Goal: Task Accomplishment & Management: Complete application form

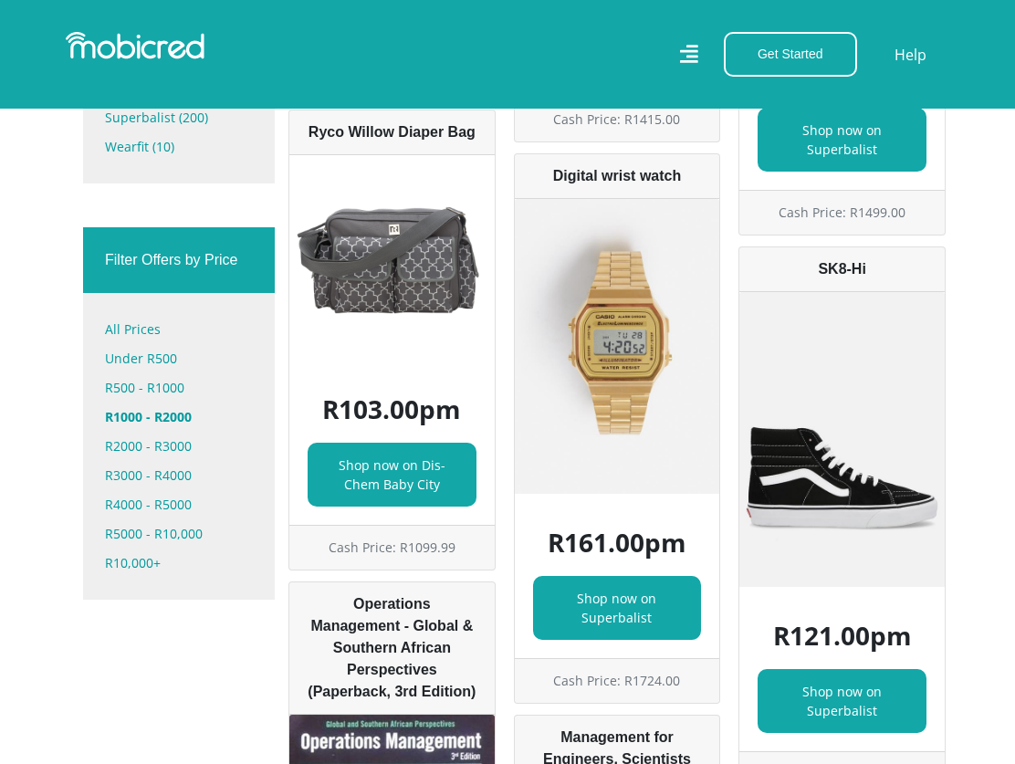
scroll to position [1095, 0]
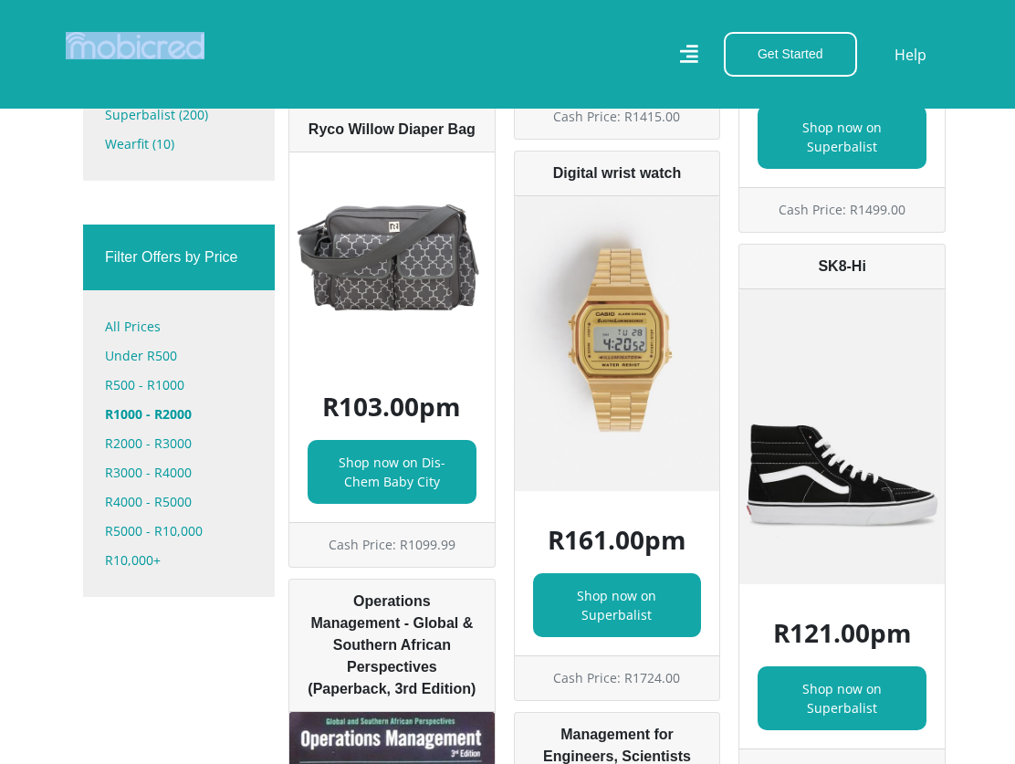
drag, startPoint x: 203, startPoint y: 47, endPoint x: 89, endPoint y: 48, distance: 113.2
click at [91, 48] on div at bounding box center [279, 54] width 455 height 45
copy link
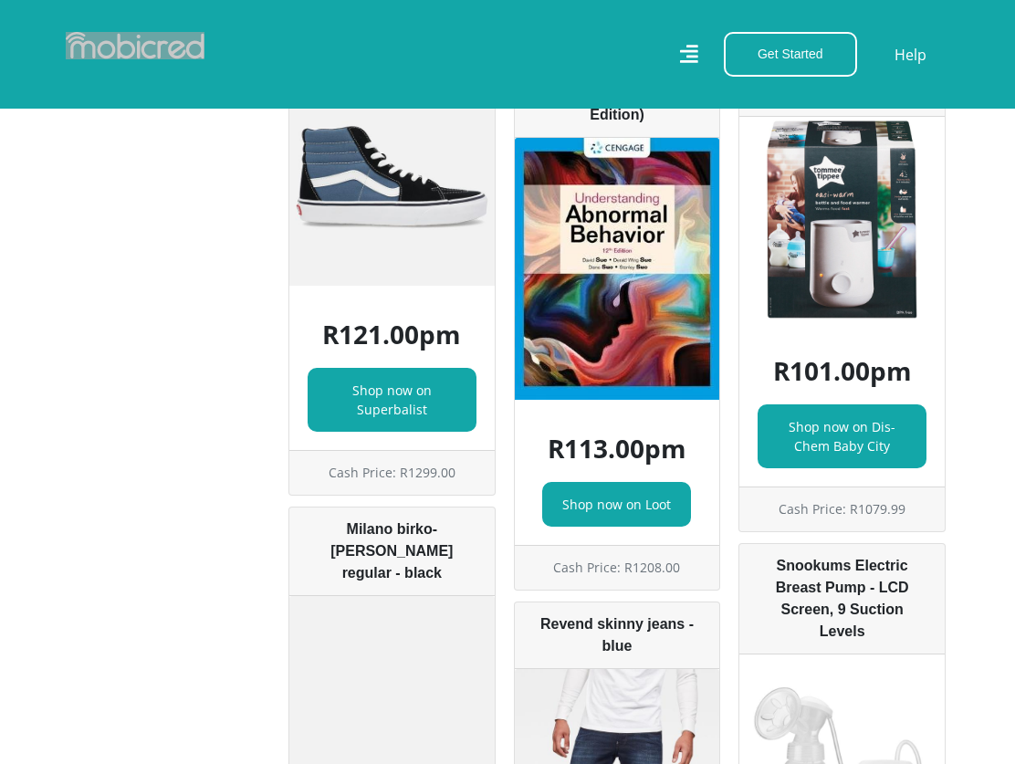
scroll to position [3285, 0]
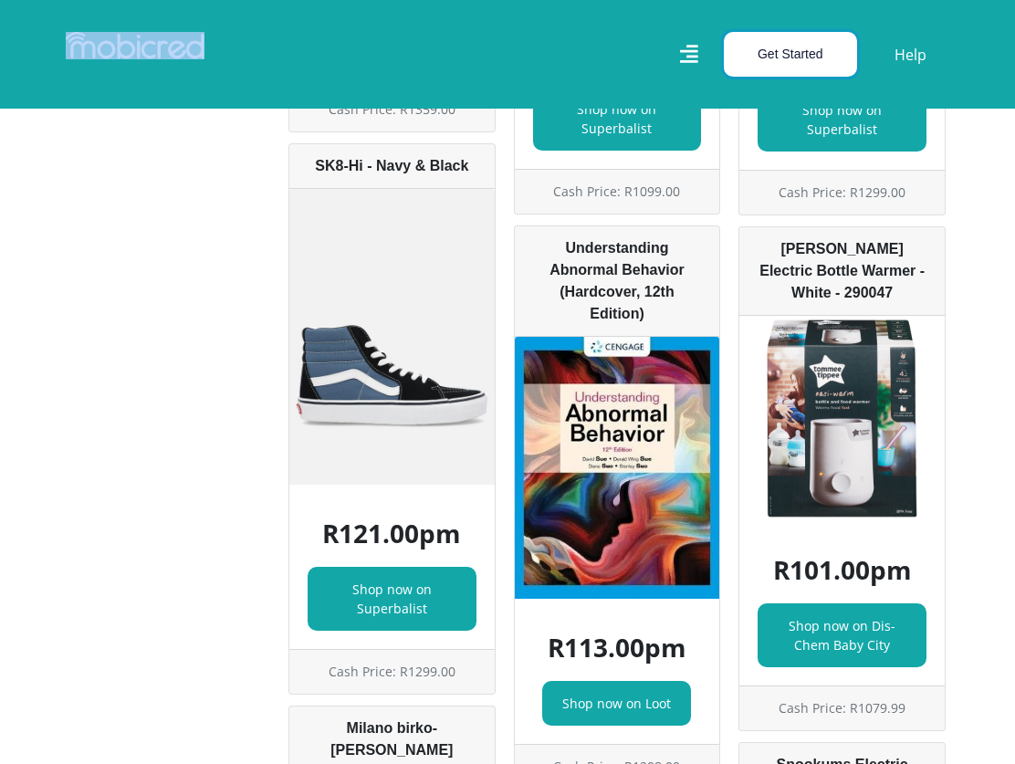
click at [788, 50] on button "Get Started" at bounding box center [790, 54] width 133 height 45
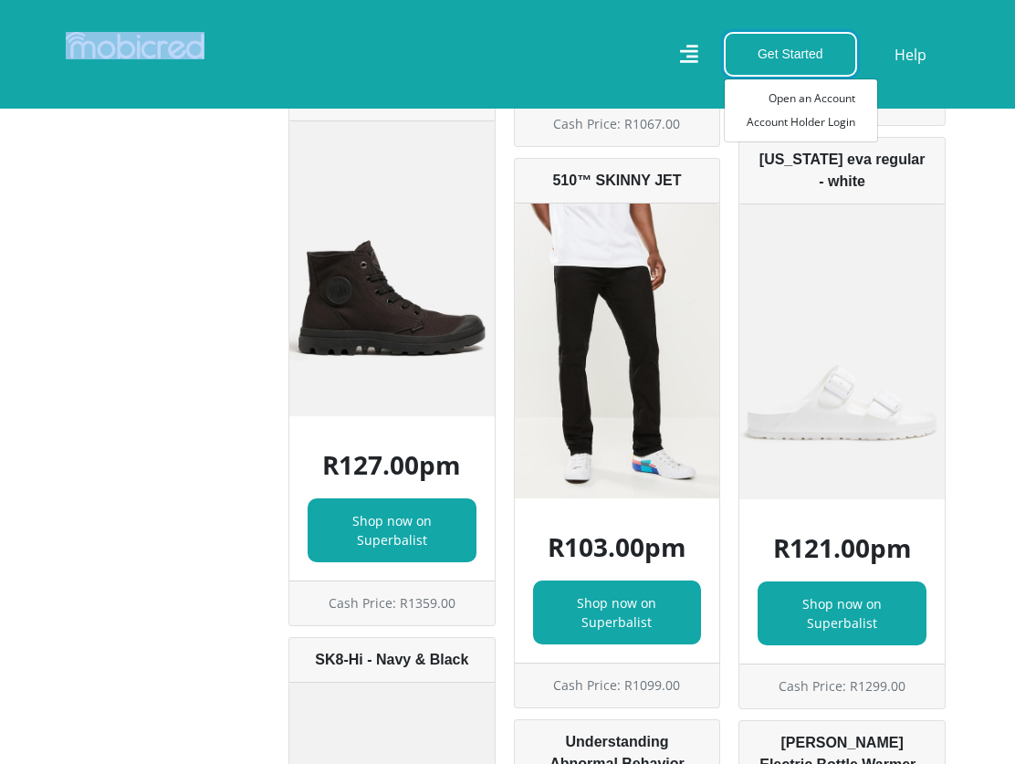
scroll to position [2372, 0]
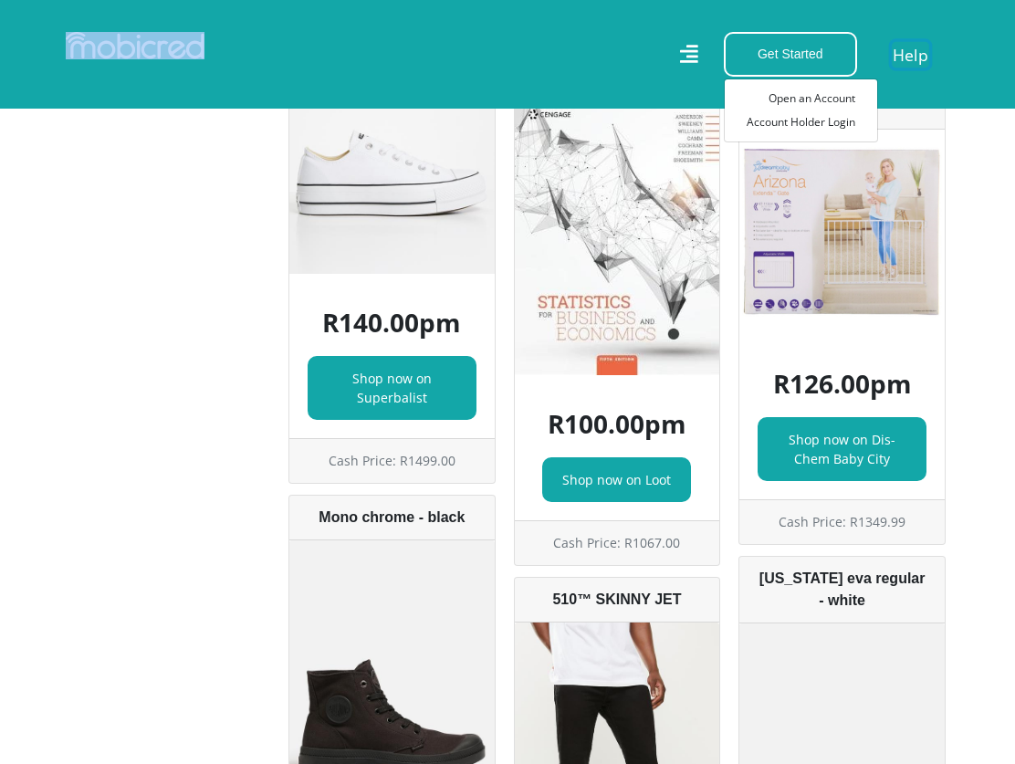
click at [916, 50] on link "Help" at bounding box center [909, 54] width 37 height 26
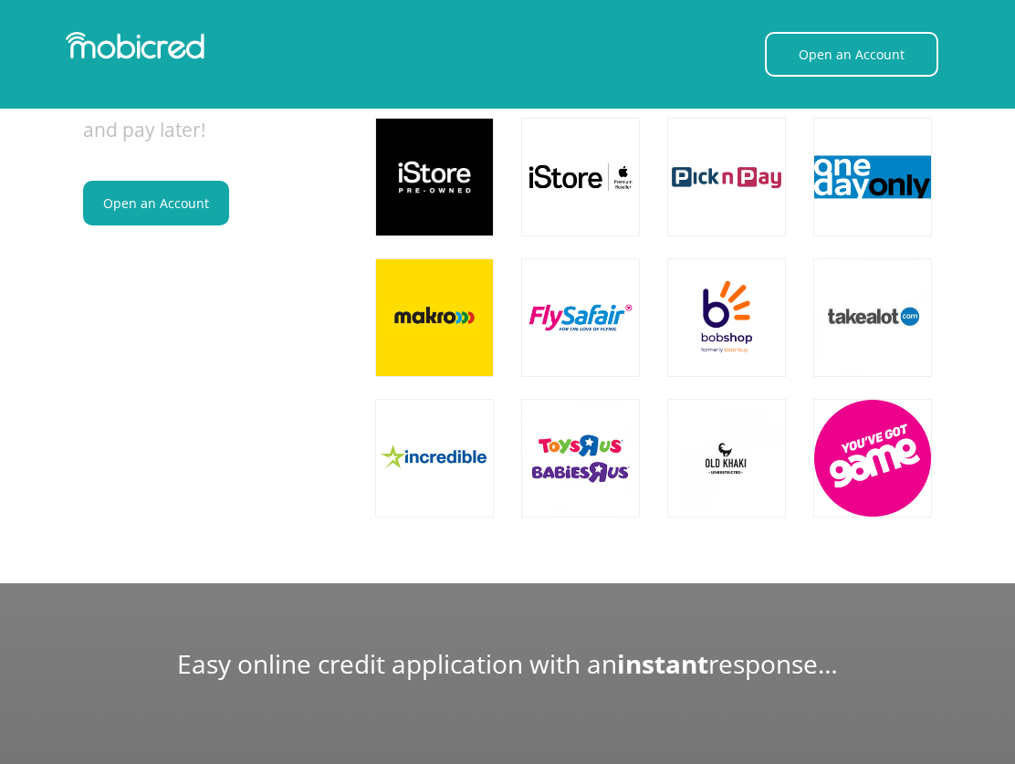
scroll to position [1460, 0]
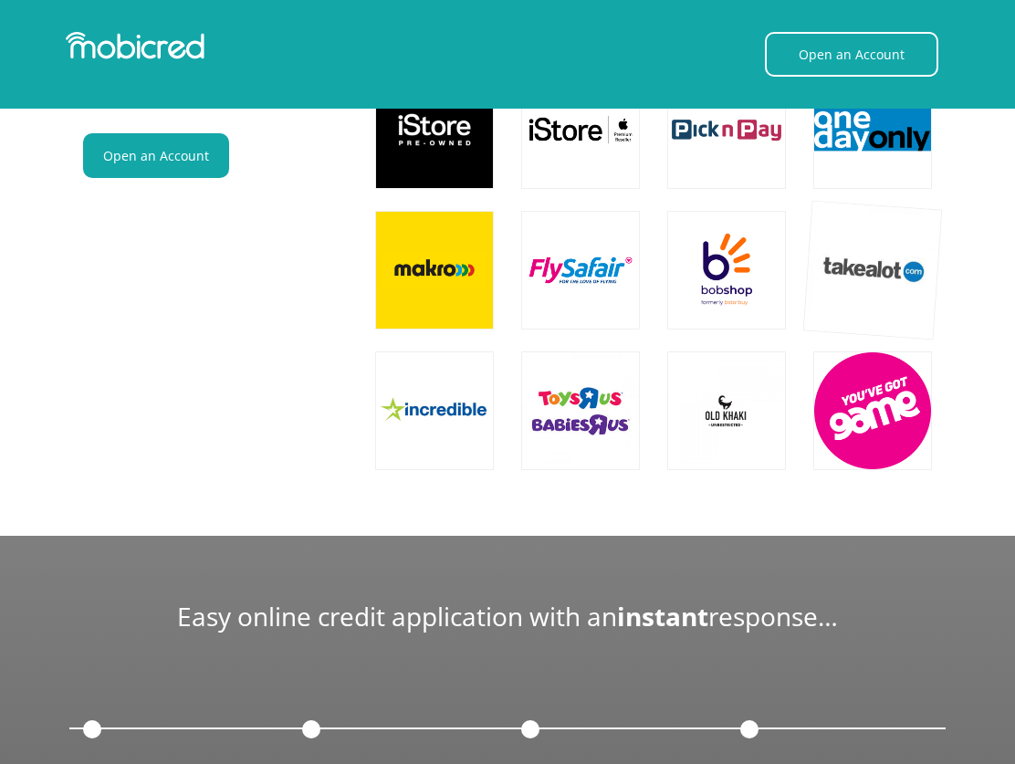
click at [861, 288] on img at bounding box center [873, 271] width 140 height 140
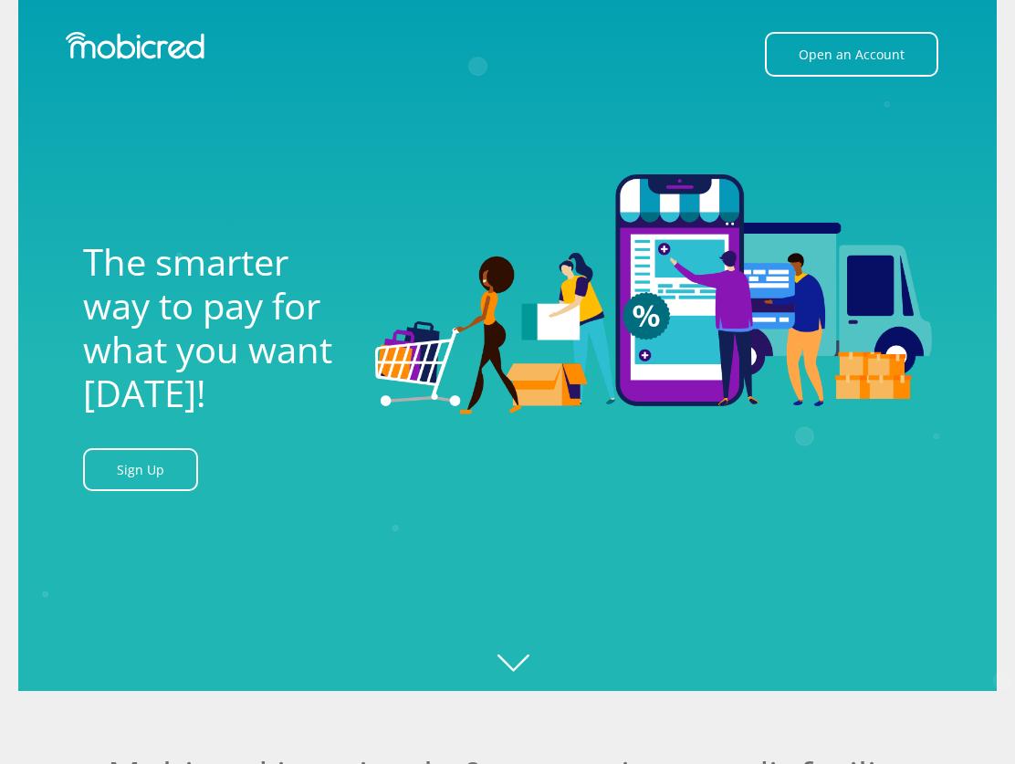
scroll to position [0, 0]
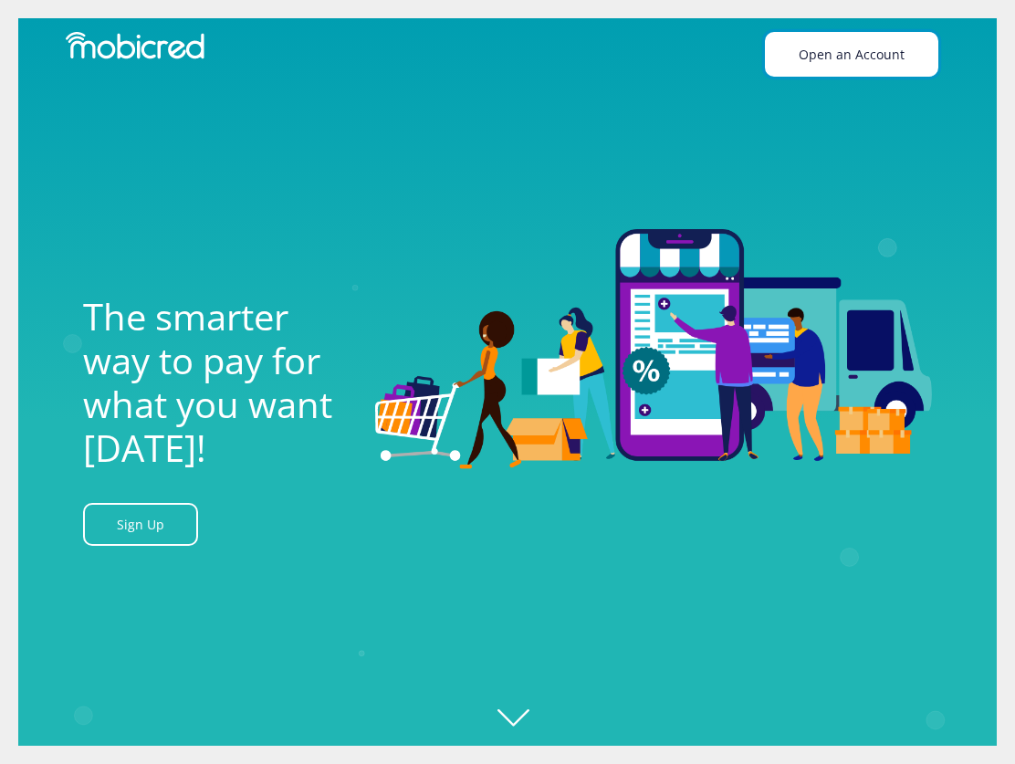
click at [820, 54] on link "Open an Account" at bounding box center [851, 54] width 173 height 45
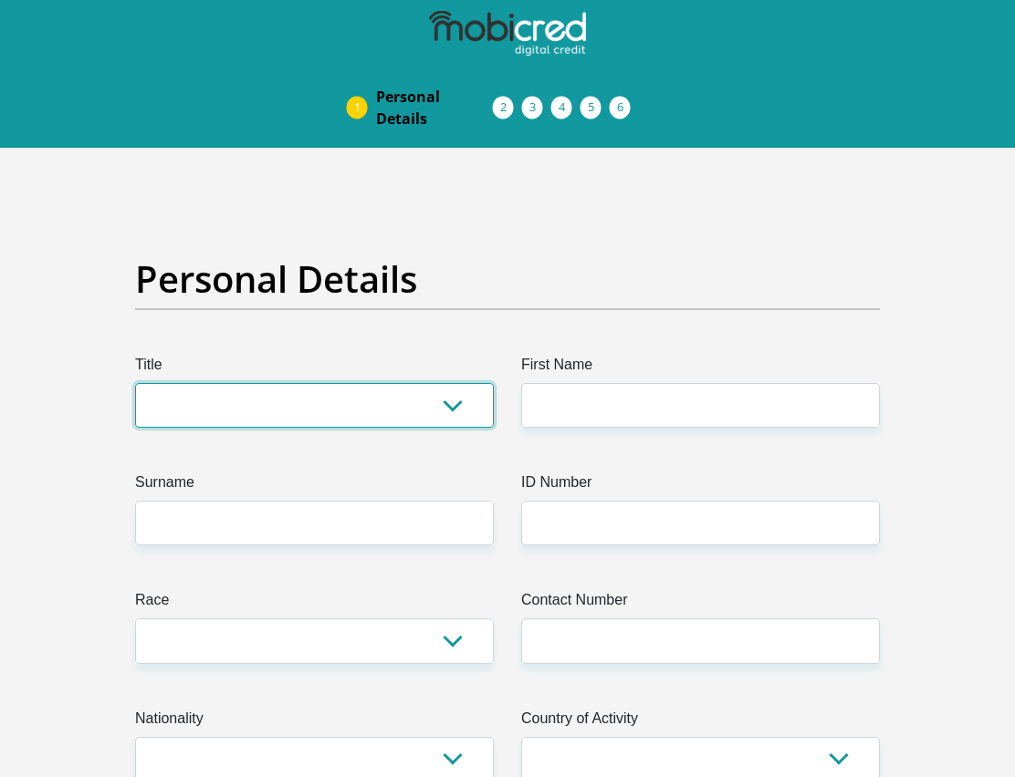
click at [457, 410] on select "Mr Ms Mrs Dr Other" at bounding box center [314, 405] width 359 height 45
select select "Mr"
click at [135, 383] on select "Mr Ms Mrs Dr Other" at bounding box center [314, 405] width 359 height 45
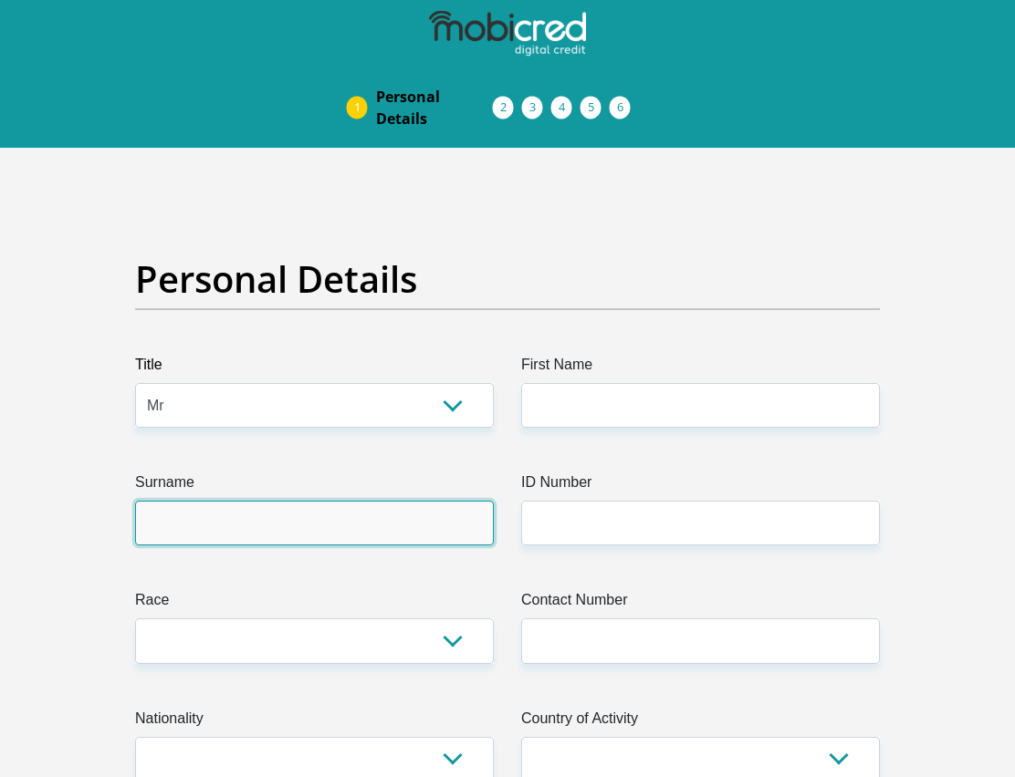
click at [226, 526] on input "Surname" at bounding box center [314, 523] width 359 height 45
type input "Papole"
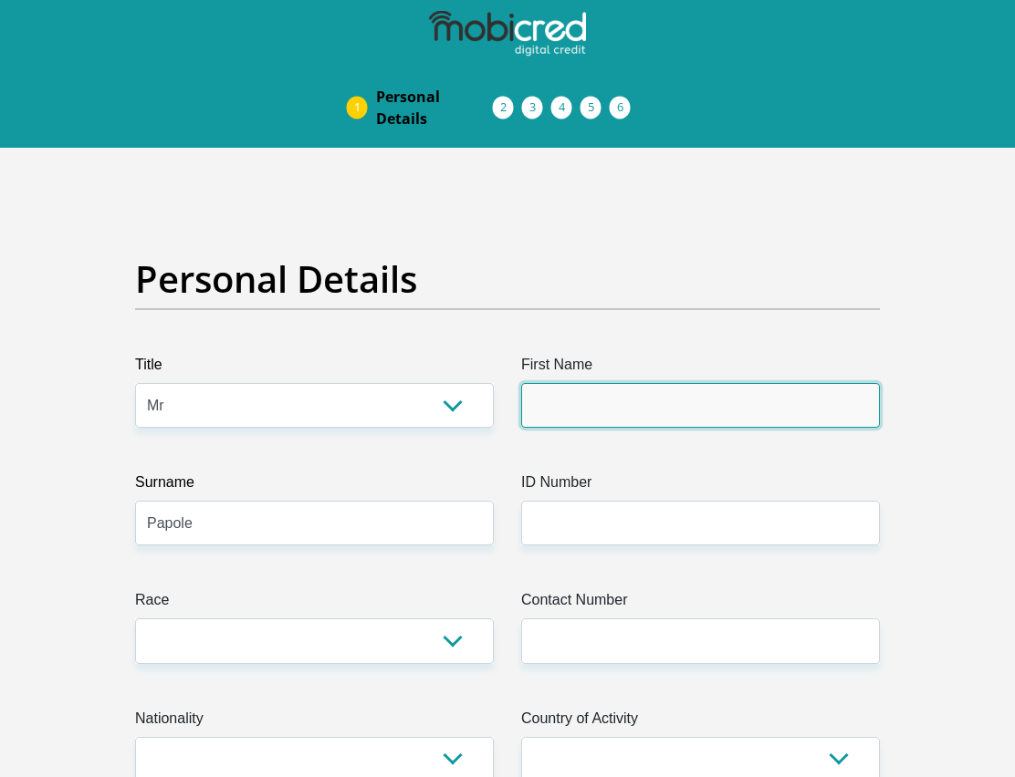
click at [591, 406] on input "First Name" at bounding box center [700, 405] width 359 height 45
click at [593, 410] on input "DesmondKwena" at bounding box center [700, 405] width 359 height 45
click at [594, 410] on input "DesmondKwena" at bounding box center [700, 405] width 359 height 45
click at [645, 412] on input "DesmondKwena" at bounding box center [700, 405] width 359 height 45
type input "Desmond"
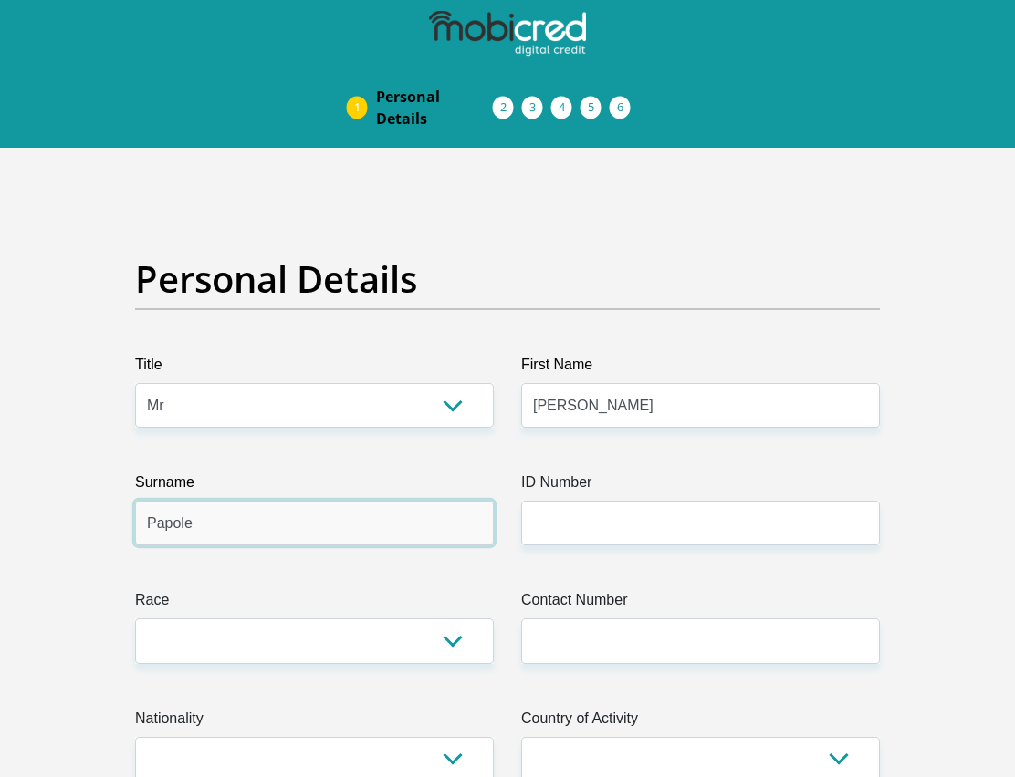
click at [183, 536] on input "Papole" at bounding box center [314, 523] width 359 height 45
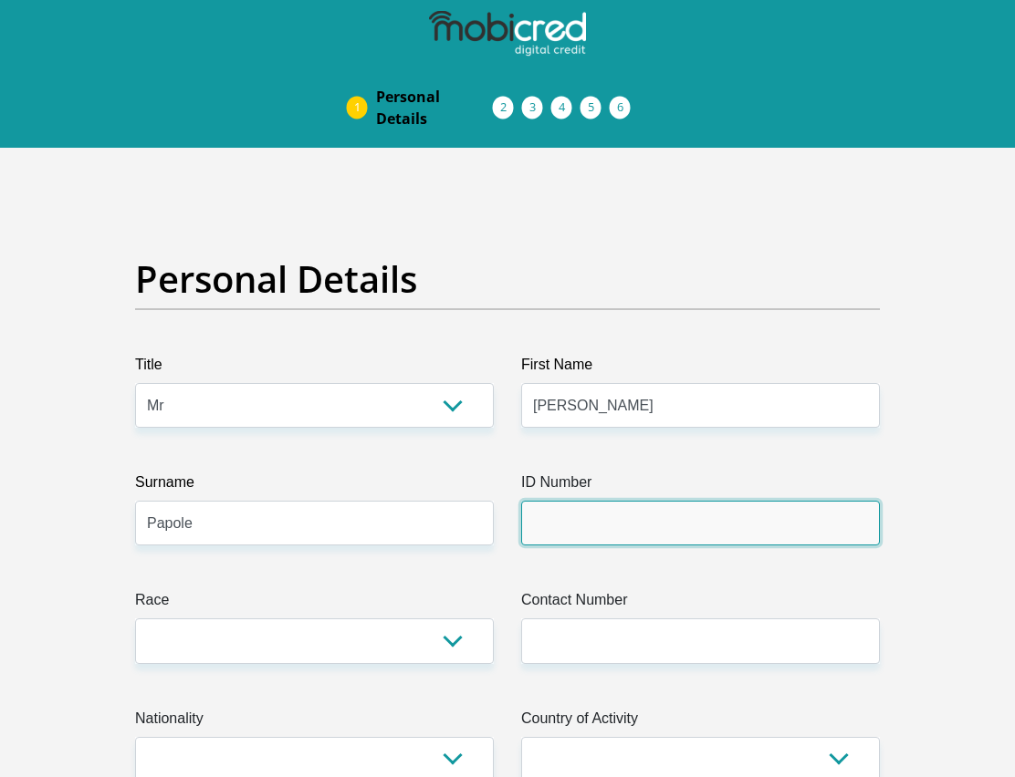
click at [577, 524] on input "ID Number" at bounding box center [700, 523] width 359 height 45
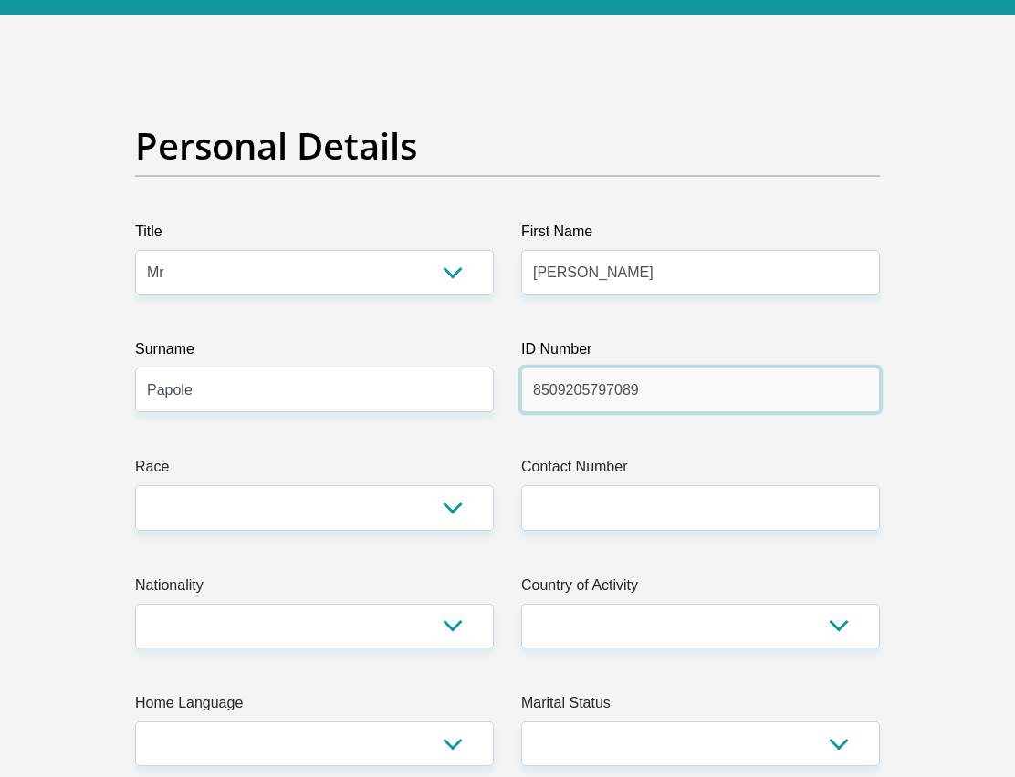
scroll to position [365, 0]
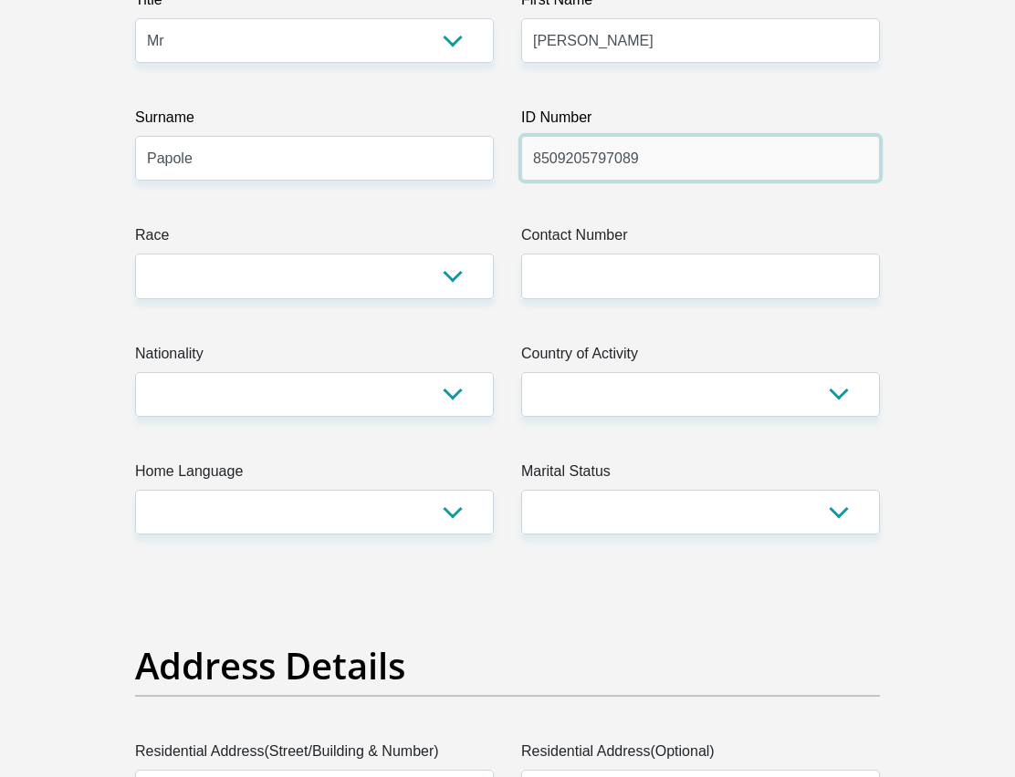
type input "8509205797089"
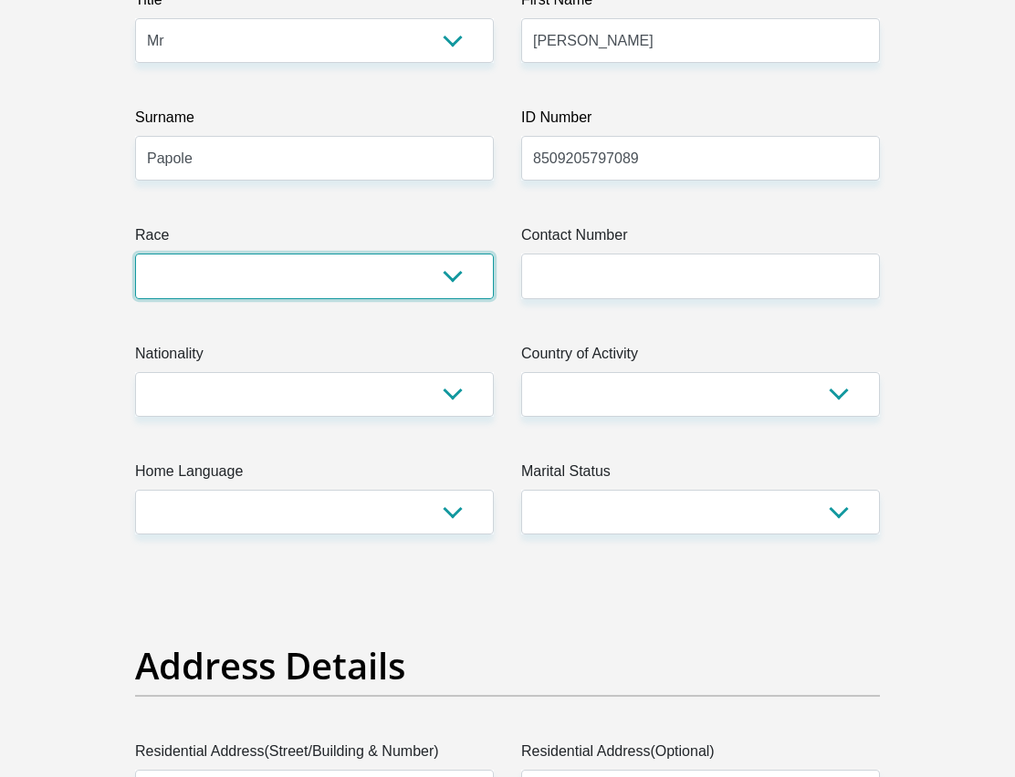
click at [203, 266] on select "Black Coloured Indian White Other" at bounding box center [314, 276] width 359 height 45
select select "1"
click at [135, 254] on select "Black Coloured Indian White Other" at bounding box center [314, 276] width 359 height 45
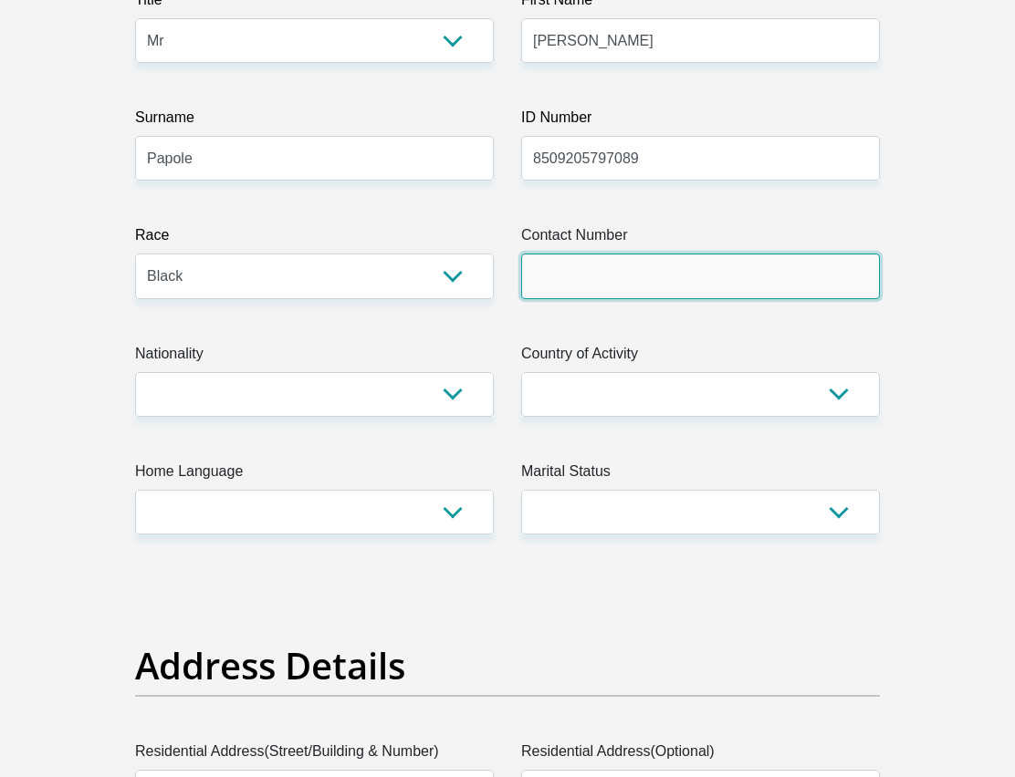
click at [595, 289] on input "Contact Number" at bounding box center [700, 276] width 359 height 45
type input "0643560057"
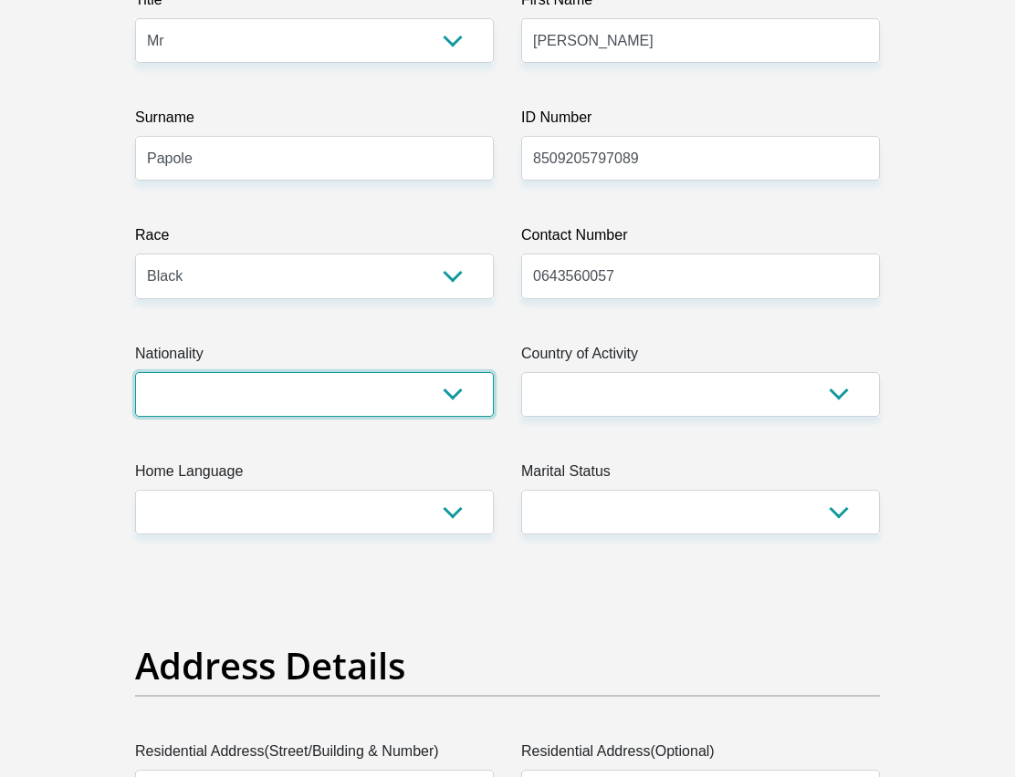
click at [447, 395] on select "South Africa Afghanistan Aland Islands Albania Algeria America Samoa American V…" at bounding box center [314, 394] width 359 height 45
select select "ZAF"
click at [135, 372] on select "South Africa Afghanistan Aland Islands Albania Algeria America Samoa American V…" at bounding box center [314, 394] width 359 height 45
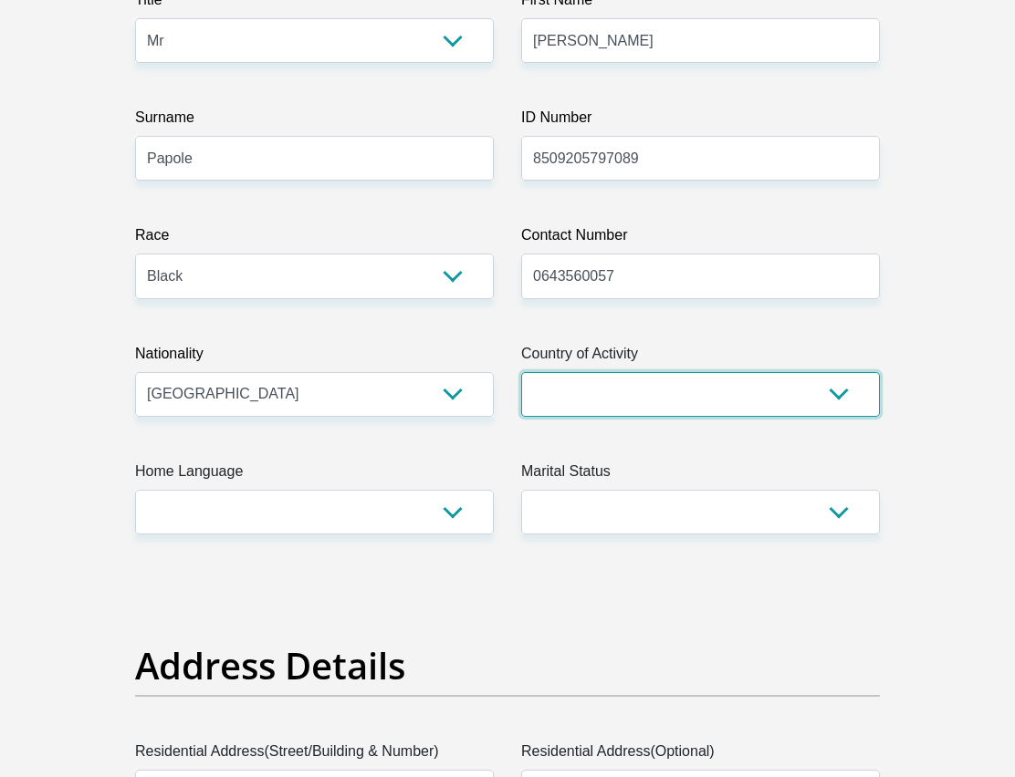
click at [832, 399] on select "South Africa Afghanistan Aland Islands Albania Algeria America Samoa American V…" at bounding box center [700, 394] width 359 height 45
select select "ZAF"
click at [521, 372] on select "South Africa Afghanistan Aland Islands Albania Algeria America Samoa American V…" at bounding box center [700, 394] width 359 height 45
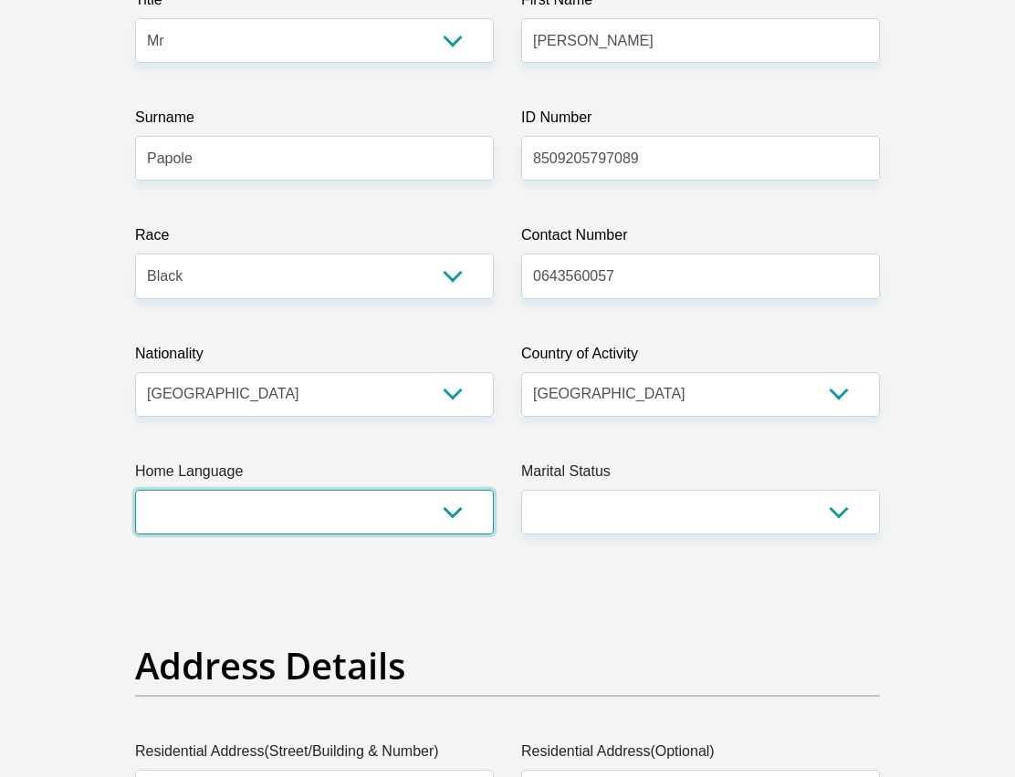
click at [450, 516] on select "Afrikaans English Sepedi South Ndebele Southern Sotho Swati Tsonga Tswana Venda…" at bounding box center [314, 512] width 359 height 45
select select "nso"
click at [135, 490] on select "Afrikaans English Sepedi South Ndebele Southern Sotho Swati Tsonga Tswana Venda…" at bounding box center [314, 512] width 359 height 45
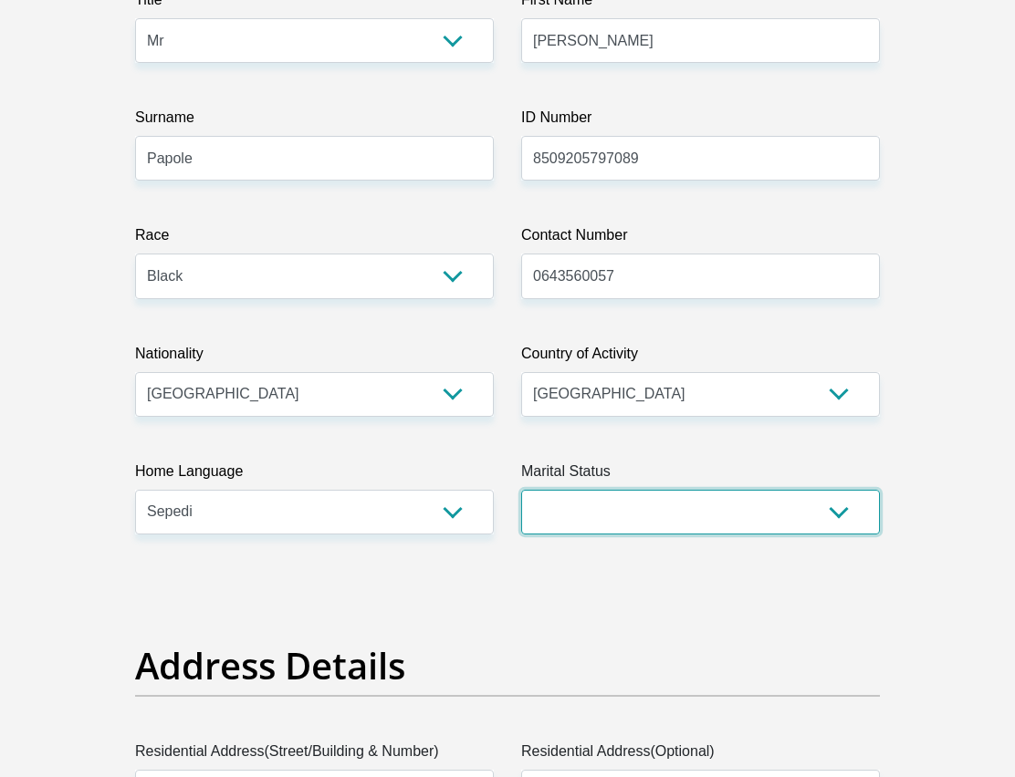
click at [836, 514] on select "Married ANC Single Divorced Widowed Married COP or Customary Law" at bounding box center [700, 512] width 359 height 45
select select "2"
click at [521, 490] on select "Married ANC Single Divorced Widowed Married COP or Customary Law" at bounding box center [700, 512] width 359 height 45
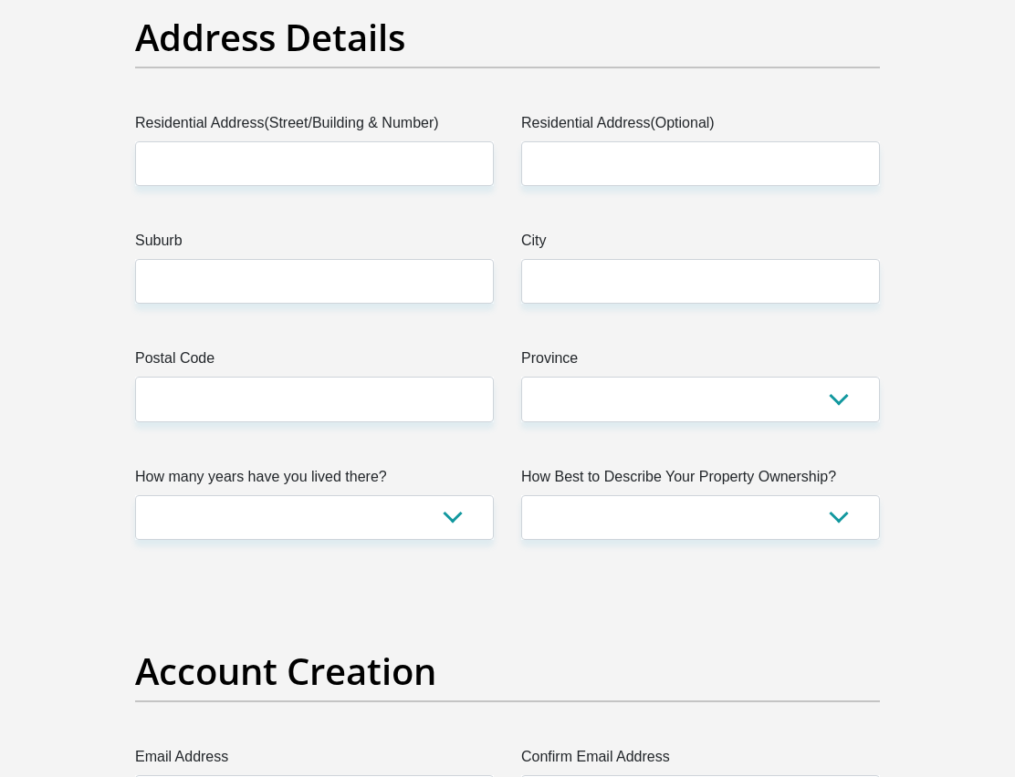
scroll to position [1004, 0]
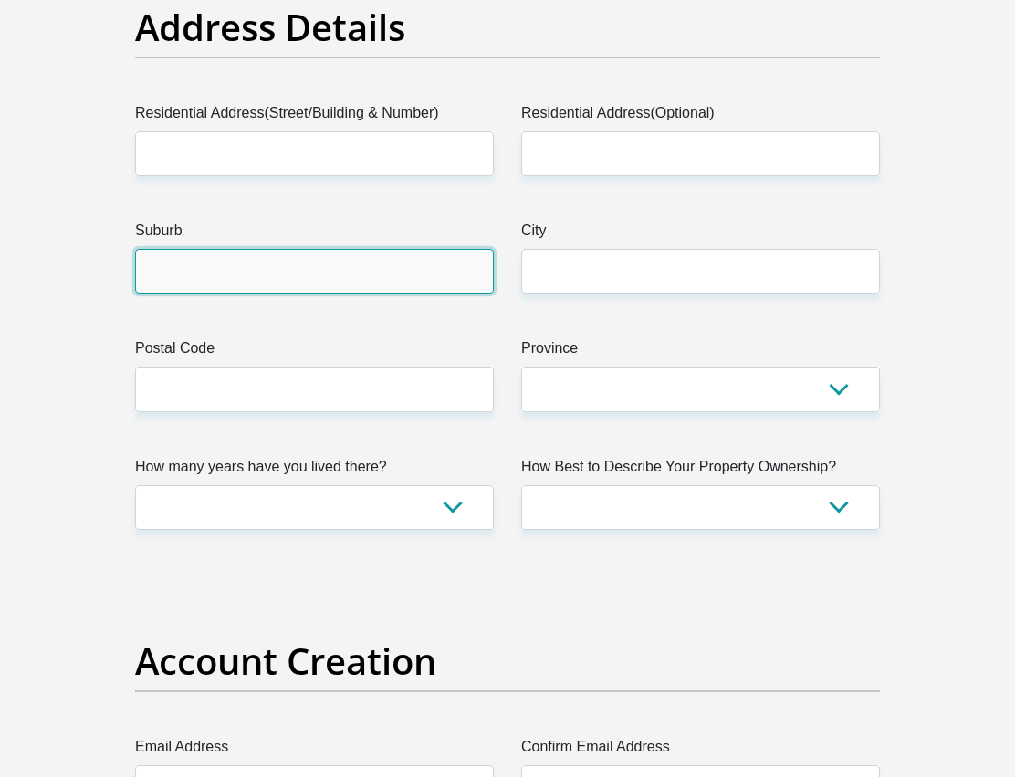
click at [160, 270] on input "Suburb" at bounding box center [314, 271] width 359 height 45
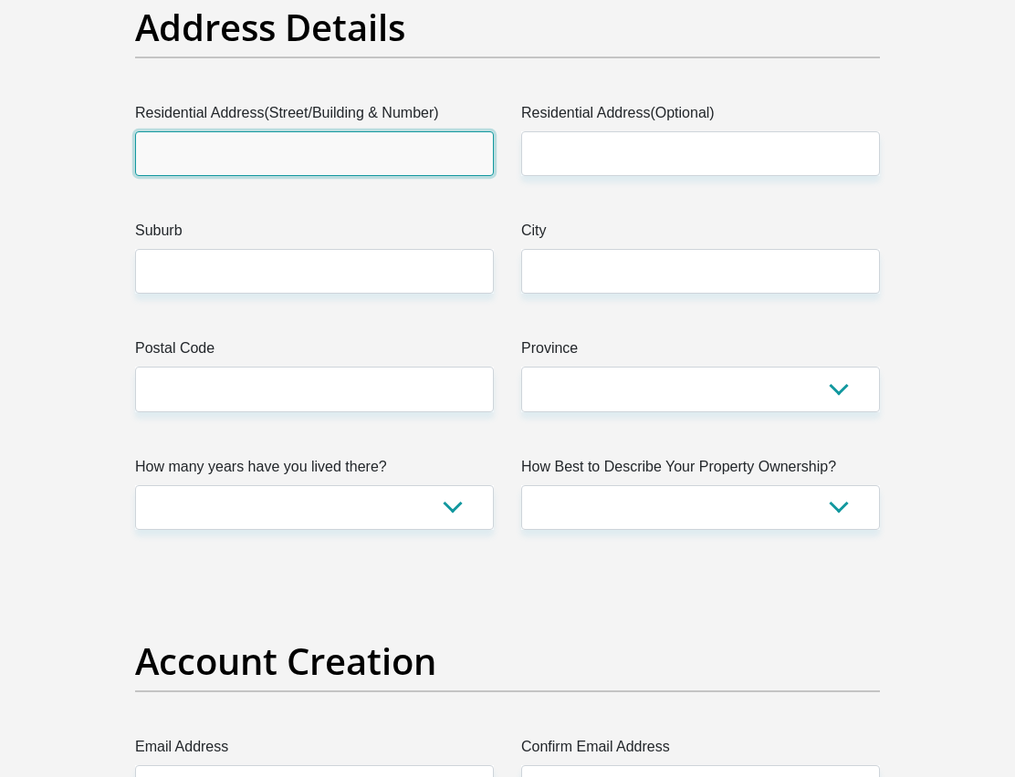
click at [188, 151] on input "Residential Address(Street/Building & Number)" at bounding box center [314, 153] width 359 height 45
paste input "48 Sterling Rd"
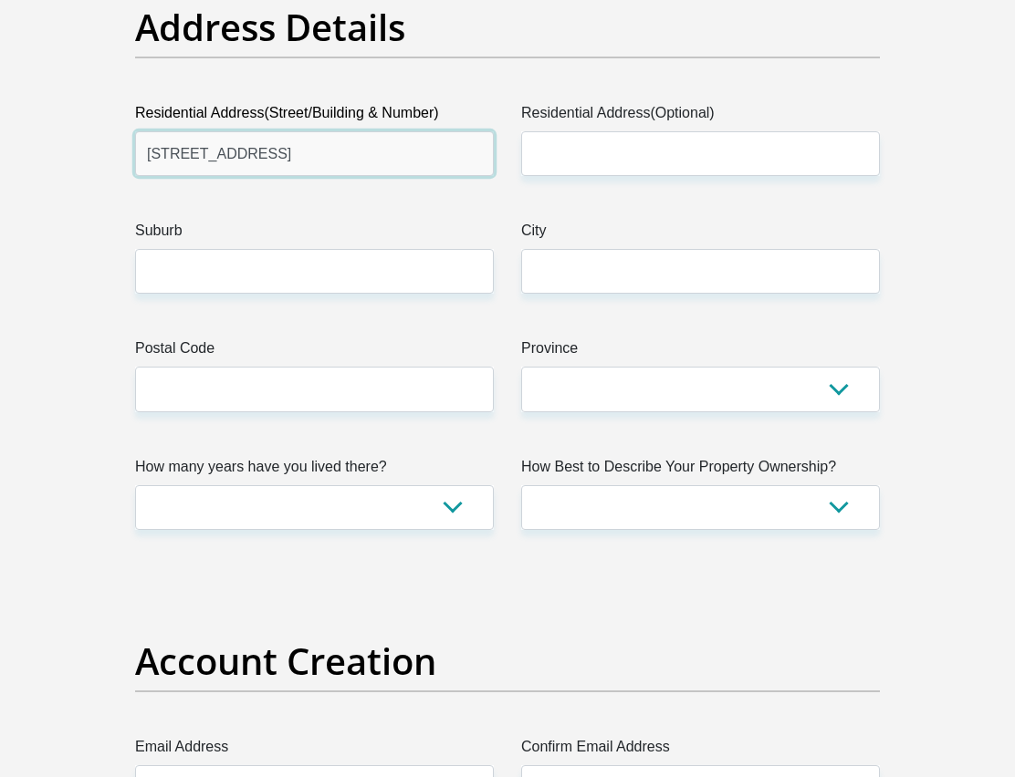
type input "48 Sterling Rd"
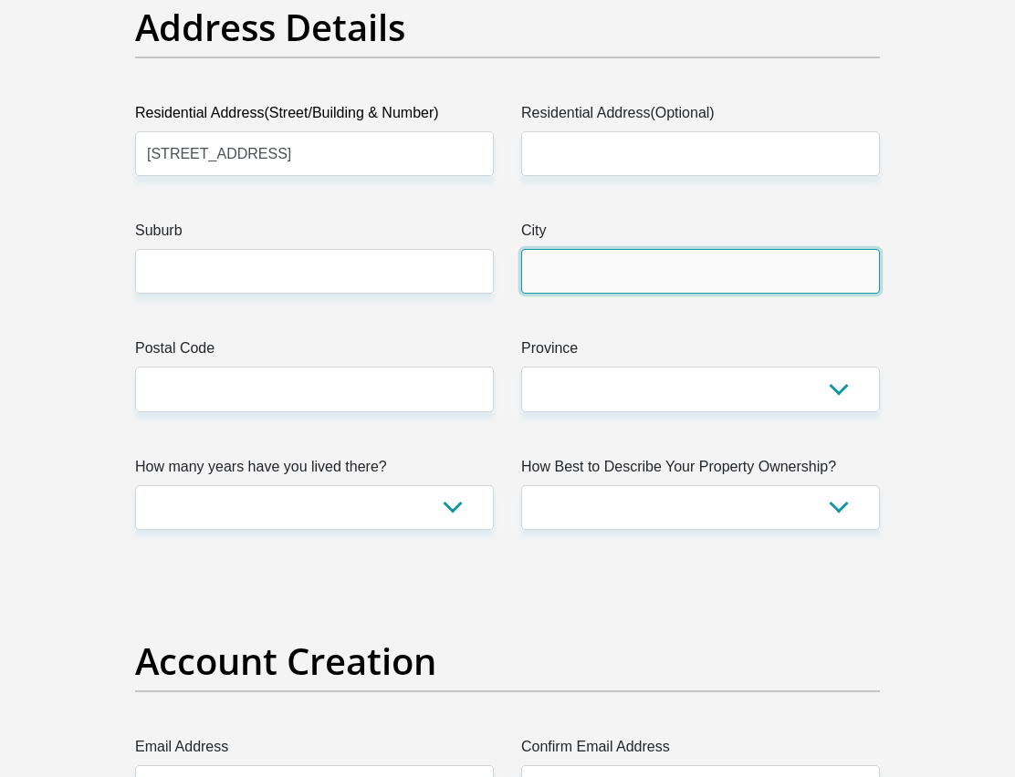
click at [648, 284] on input "City" at bounding box center [700, 271] width 359 height 45
paste input "Centurion"
type input "Centurion"
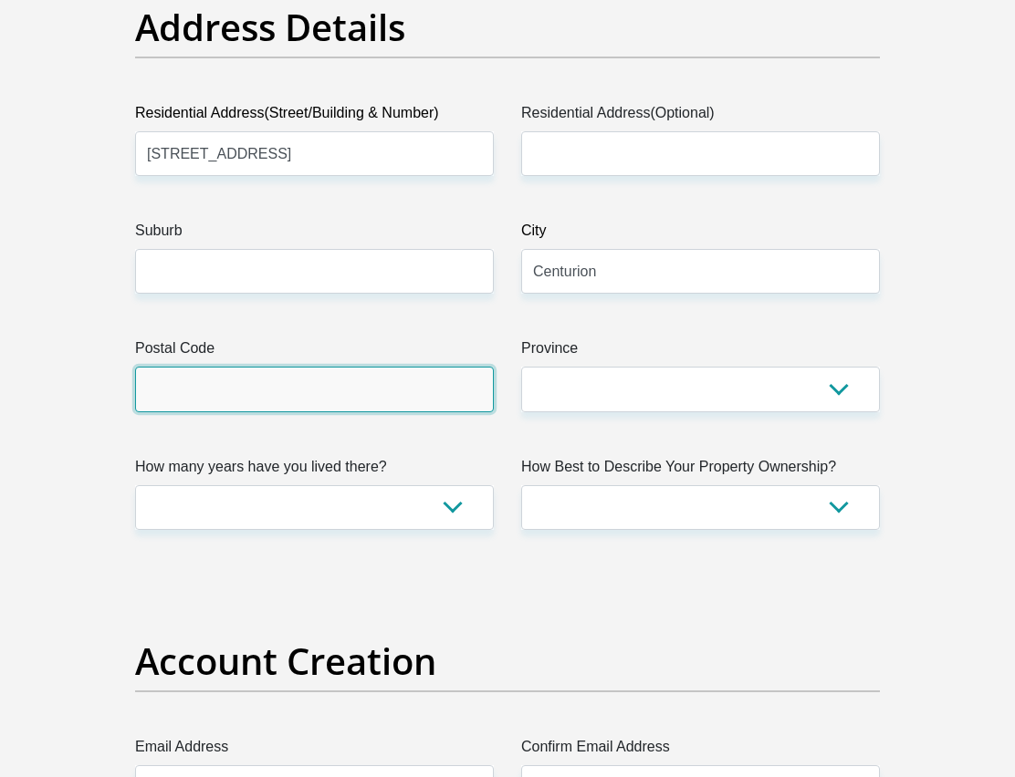
click at [194, 384] on input "Postal Code" at bounding box center [314, 389] width 359 height 45
paste input "0157"
type input "0157"
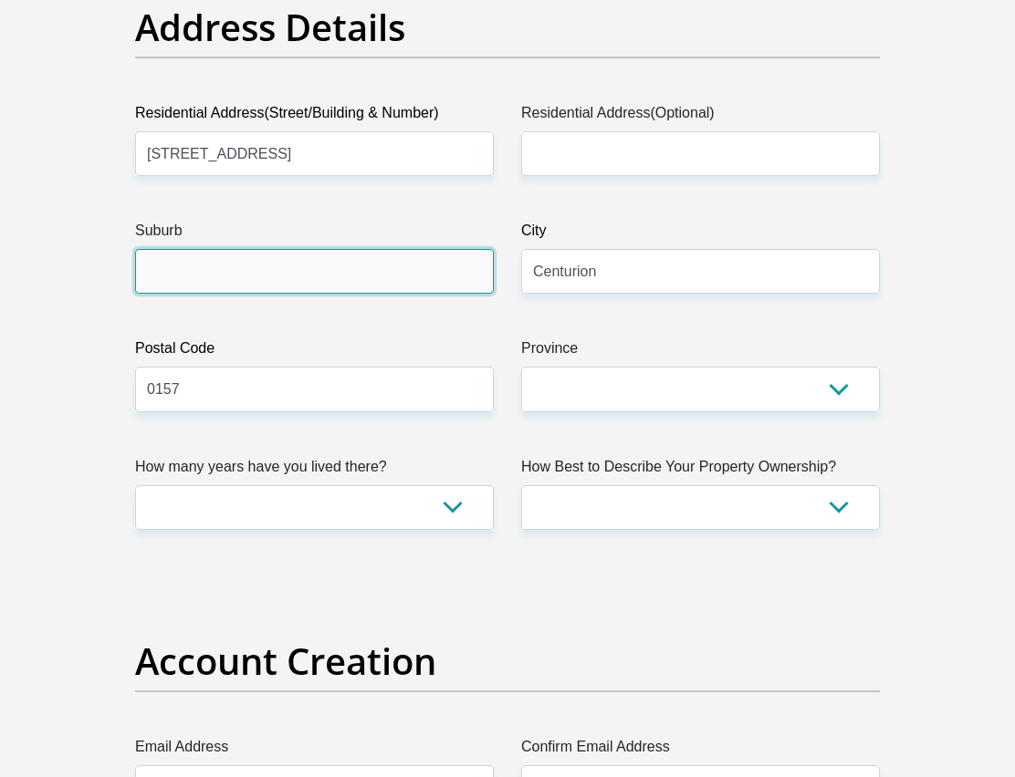
click at [178, 276] on input "Suburb" at bounding box center [314, 271] width 359 height 45
paste input "0157"
click at [179, 274] on input "0157" at bounding box center [314, 271] width 359 height 45
drag, startPoint x: 193, startPoint y: 269, endPoint x: 63, endPoint y: 276, distance: 129.7
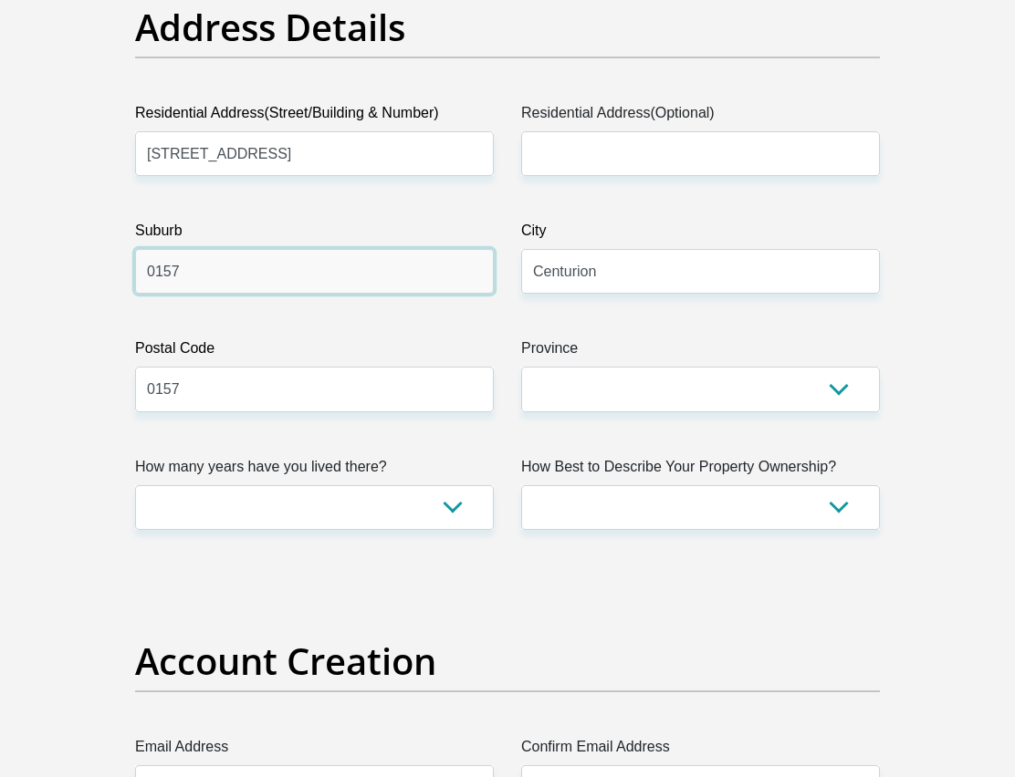
paste input "Kosmosdal"
type input "Kosmosdal"
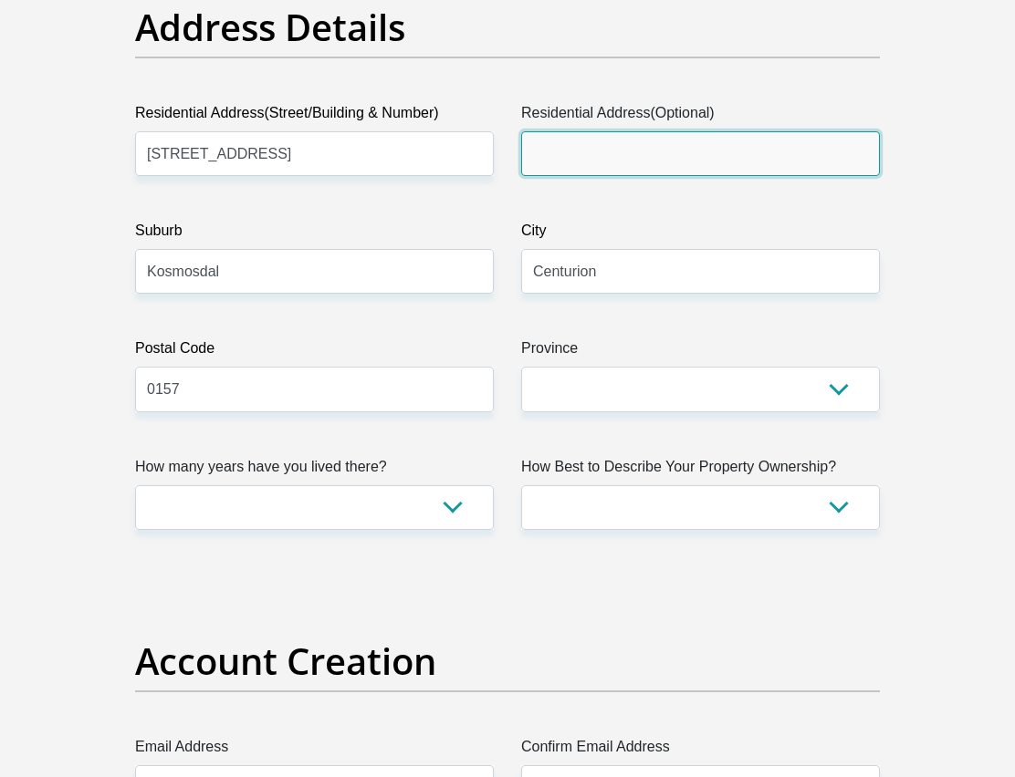
drag, startPoint x: 177, startPoint y: 274, endPoint x: 646, endPoint y: 149, distance: 485.4
click at [646, 149] on input "Residential Address(Optional)" at bounding box center [700, 153] width 359 height 45
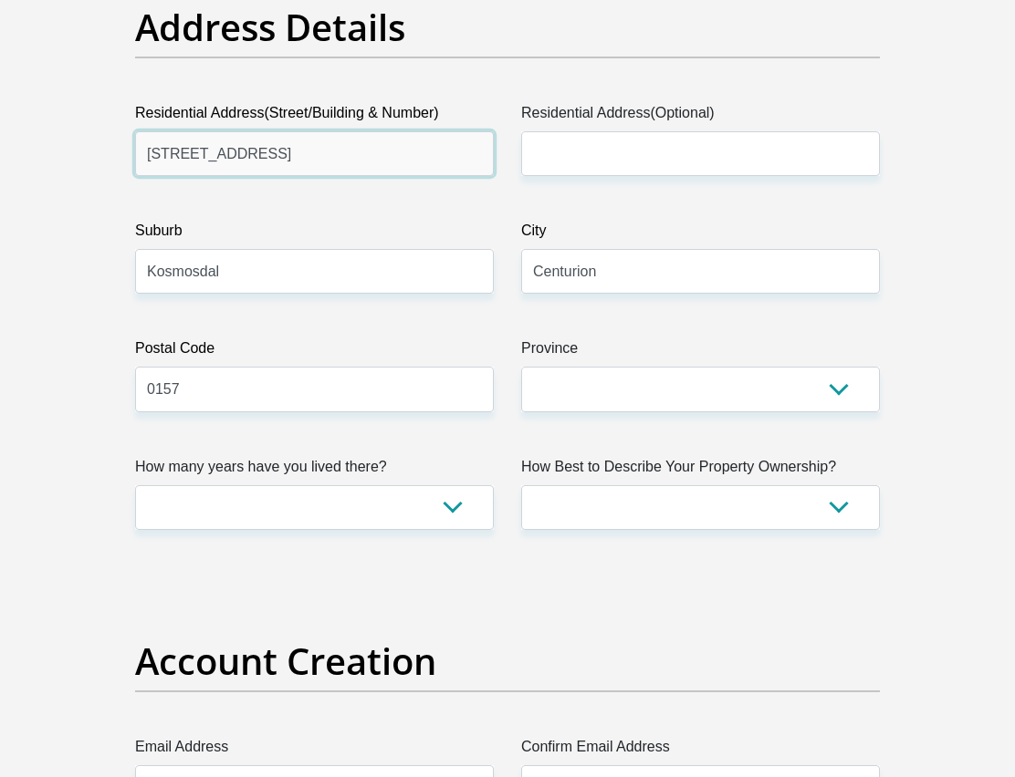
drag, startPoint x: 168, startPoint y: 153, endPoint x: 245, endPoint y: 153, distance: 77.6
click at [245, 153] on input "48 Sterling Rd" at bounding box center [314, 153] width 359 height 45
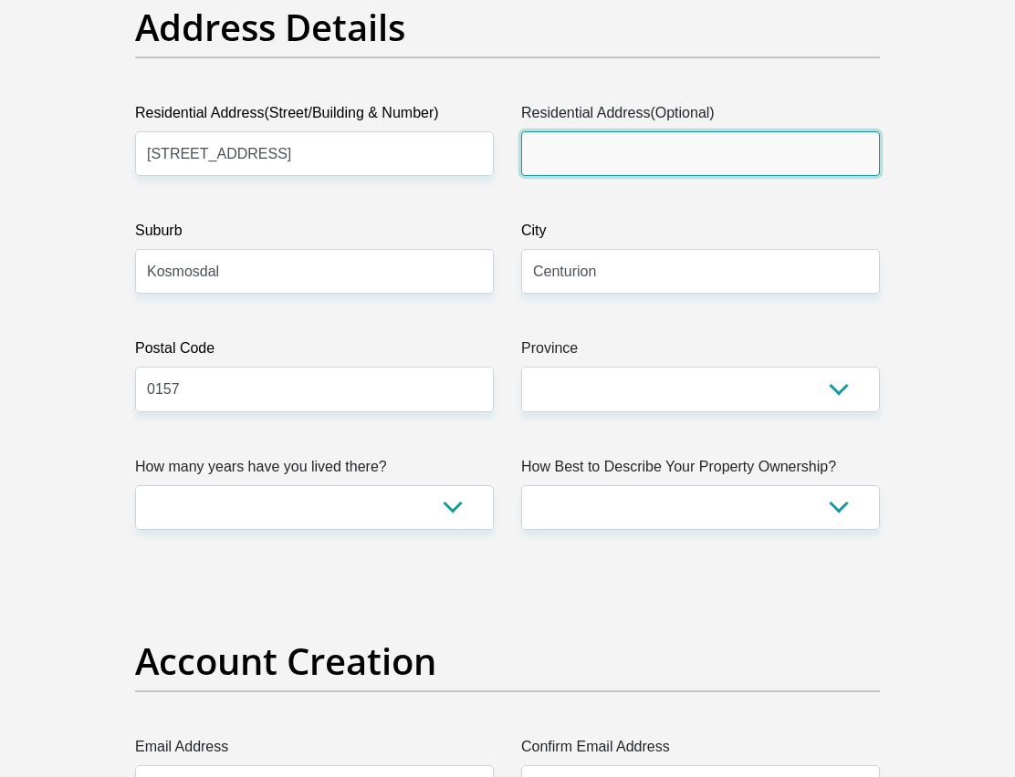
click at [606, 157] on input "Residential Address(Optional)" at bounding box center [700, 153] width 359 height 45
paste input "Sterling Rd"
type input "Sterling Rd"
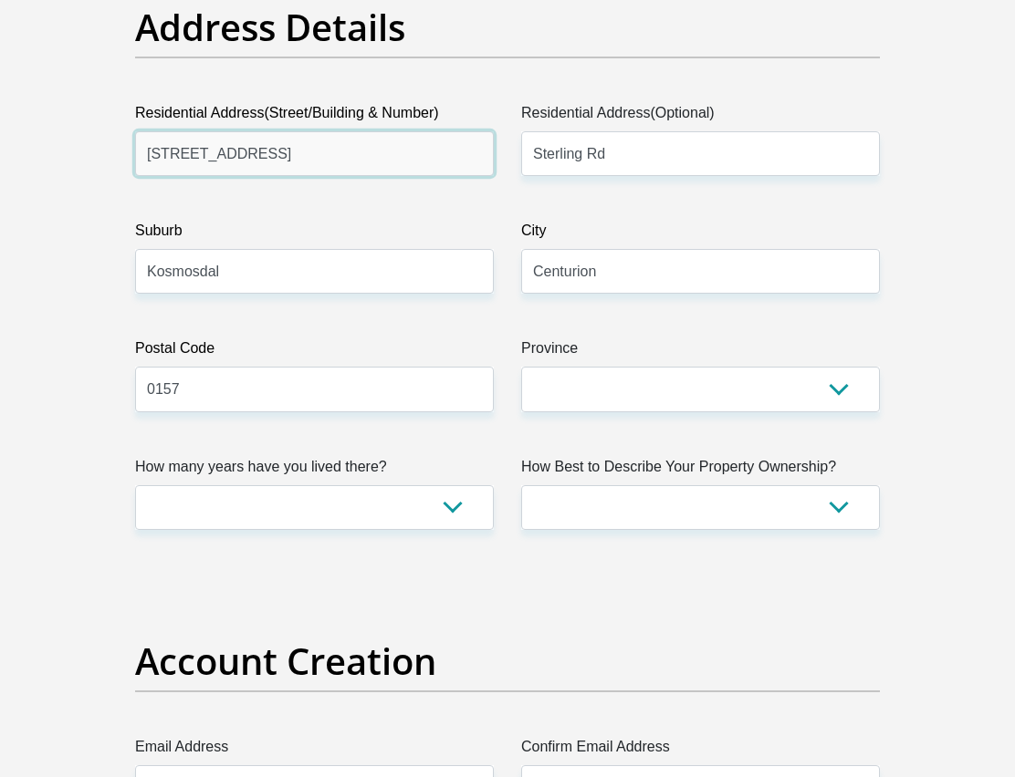
click at [242, 148] on input "48 Sterling Rd" at bounding box center [314, 153] width 359 height 45
type input "48"
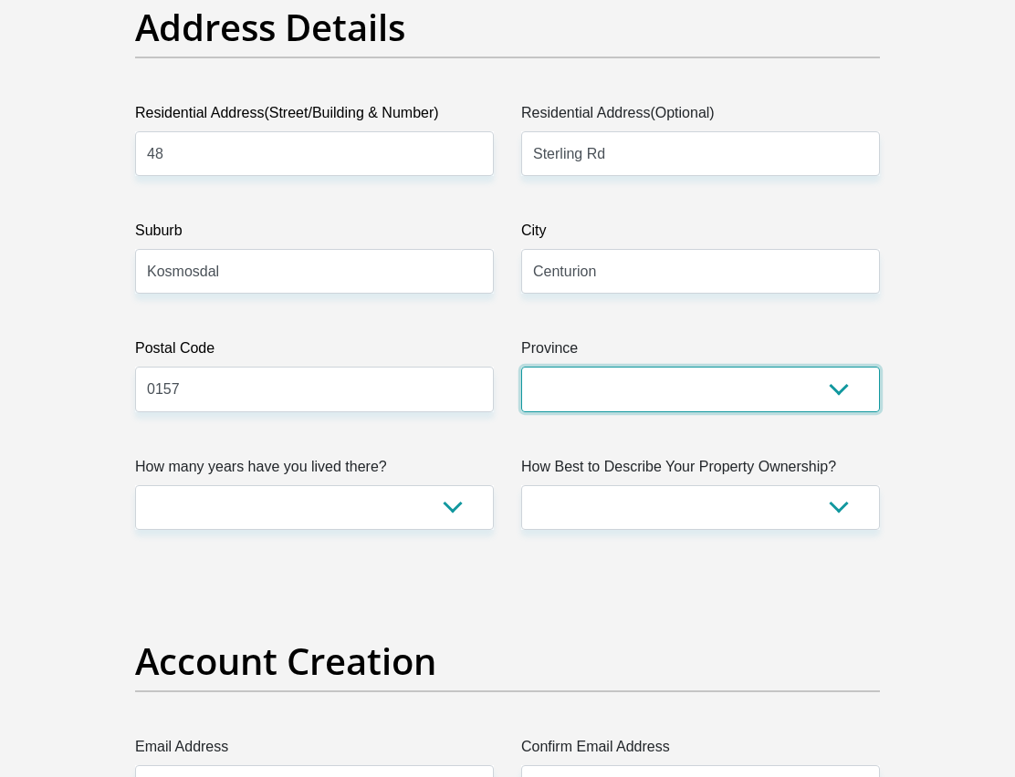
click at [836, 393] on select "Eastern Cape Free State Gauteng KwaZulu-Natal Limpopo Mpumalanga Northern Cape …" at bounding box center [700, 389] width 359 height 45
select select "Gauteng"
click at [521, 367] on select "Eastern Cape Free State Gauteng KwaZulu-Natal Limpopo Mpumalanga Northern Cape …" at bounding box center [700, 389] width 359 height 45
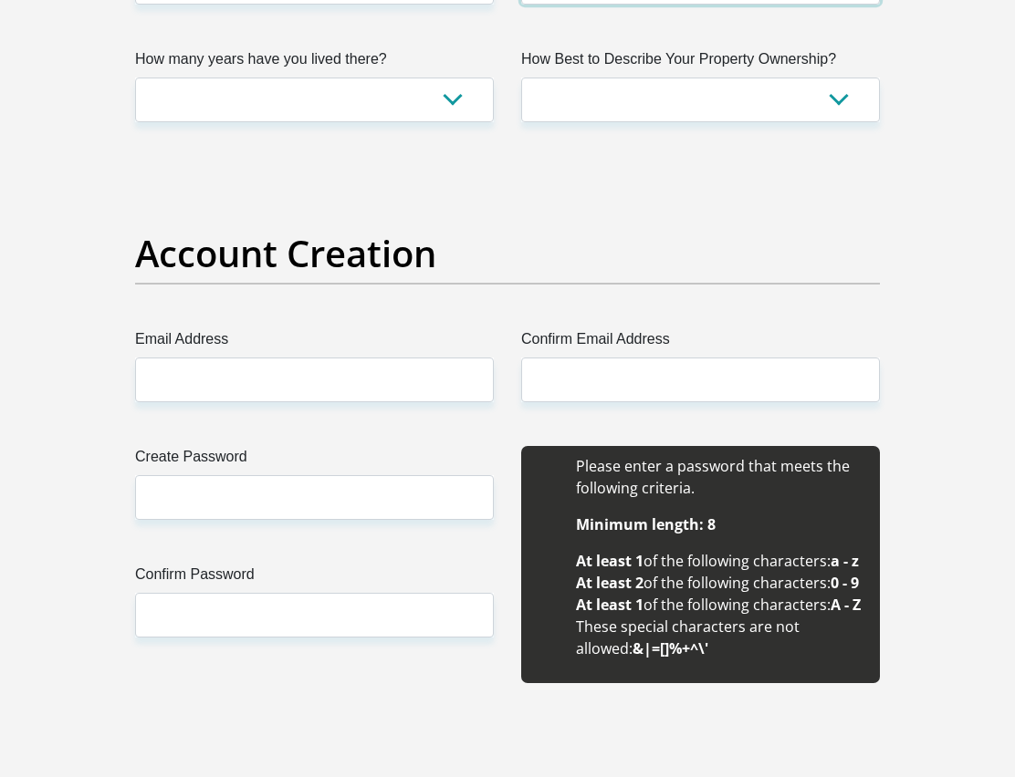
scroll to position [1277, 0]
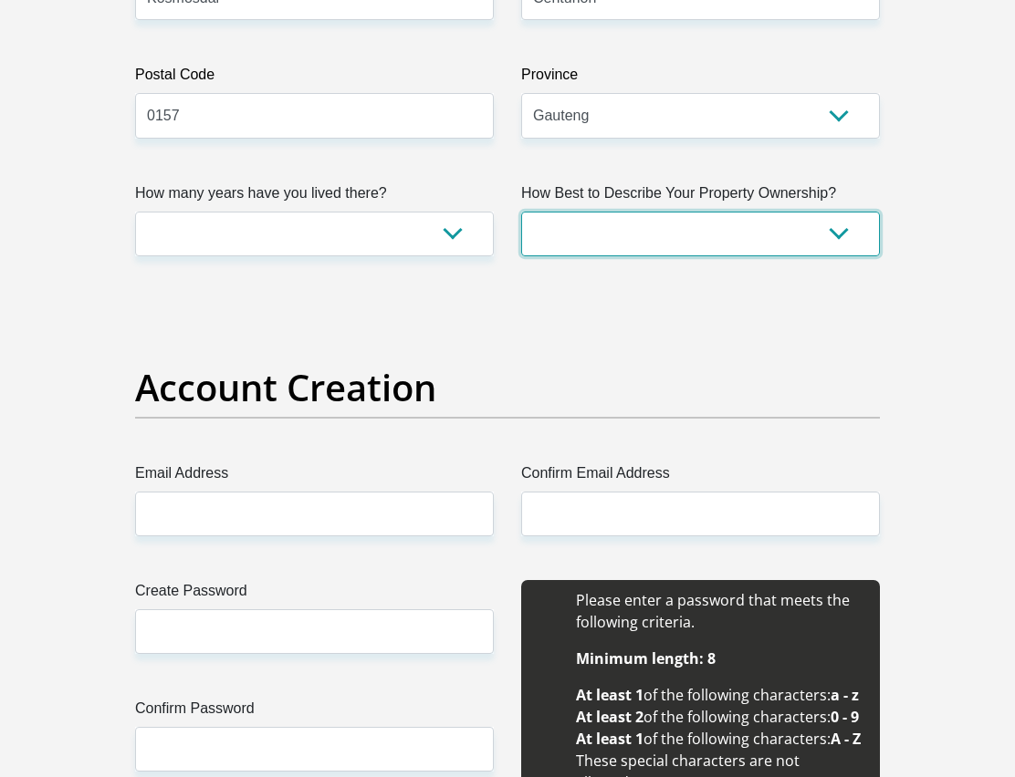
click at [836, 234] on select "Owned Rented Family Owned Company Dwelling" at bounding box center [700, 234] width 359 height 45
select select "Rented"
click at [521, 212] on select "Owned Rented Family Owned Company Dwelling" at bounding box center [700, 234] width 359 height 45
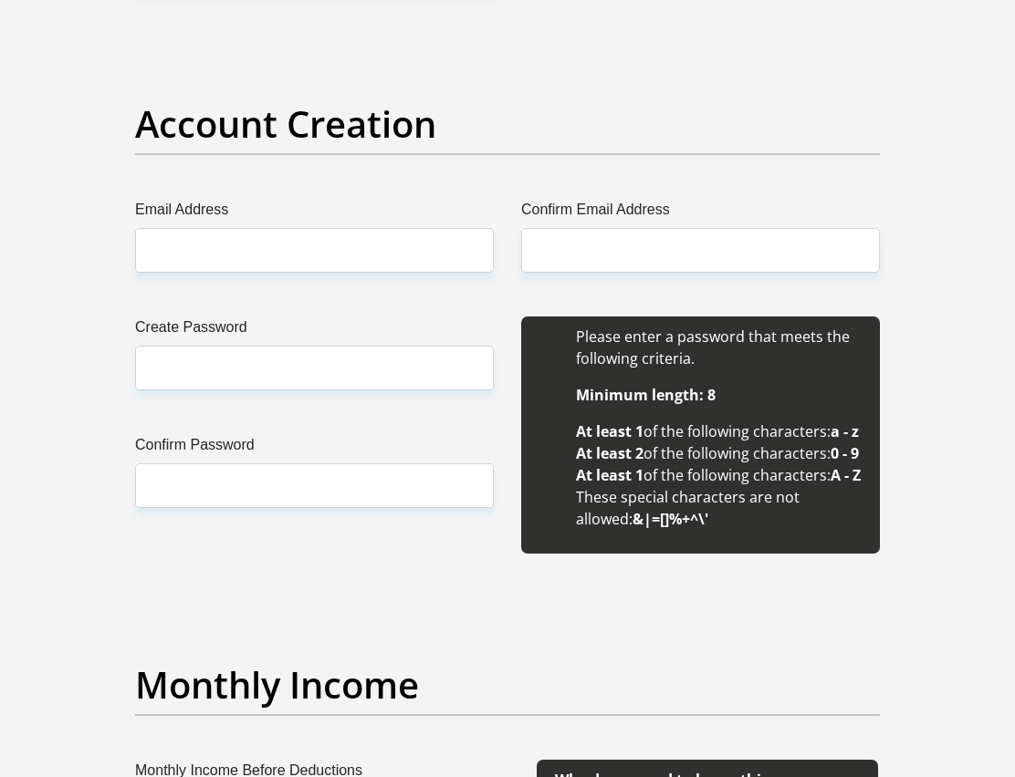
scroll to position [1551, 0]
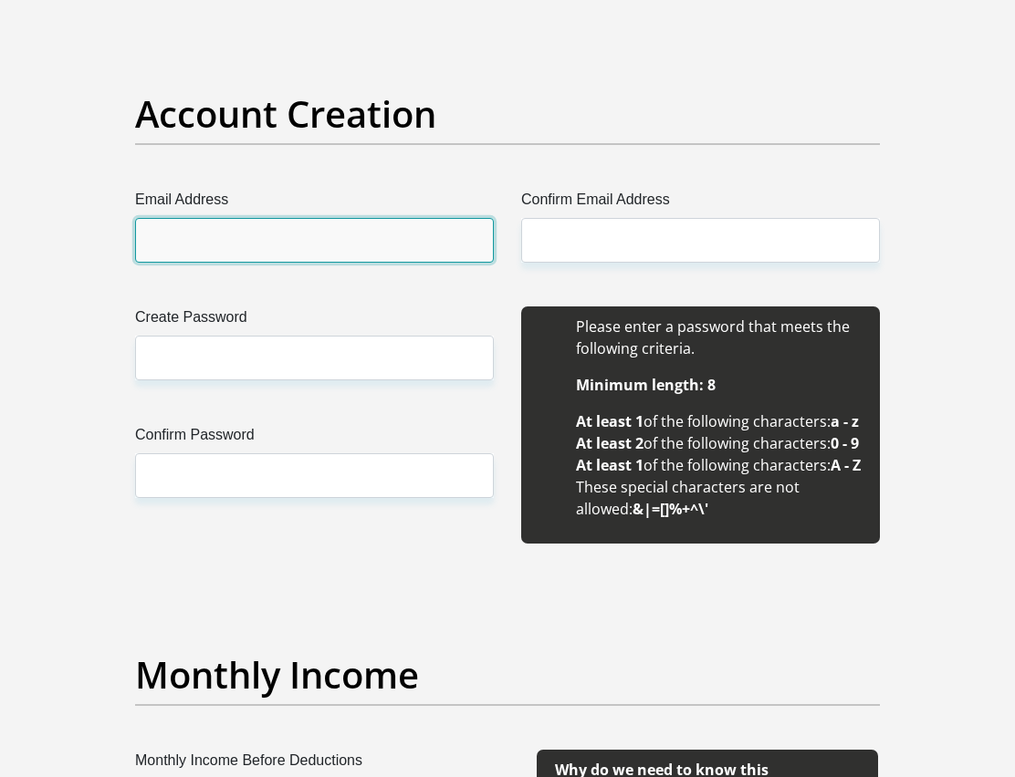
click at [190, 241] on input "Email Address" at bounding box center [314, 240] width 359 height 45
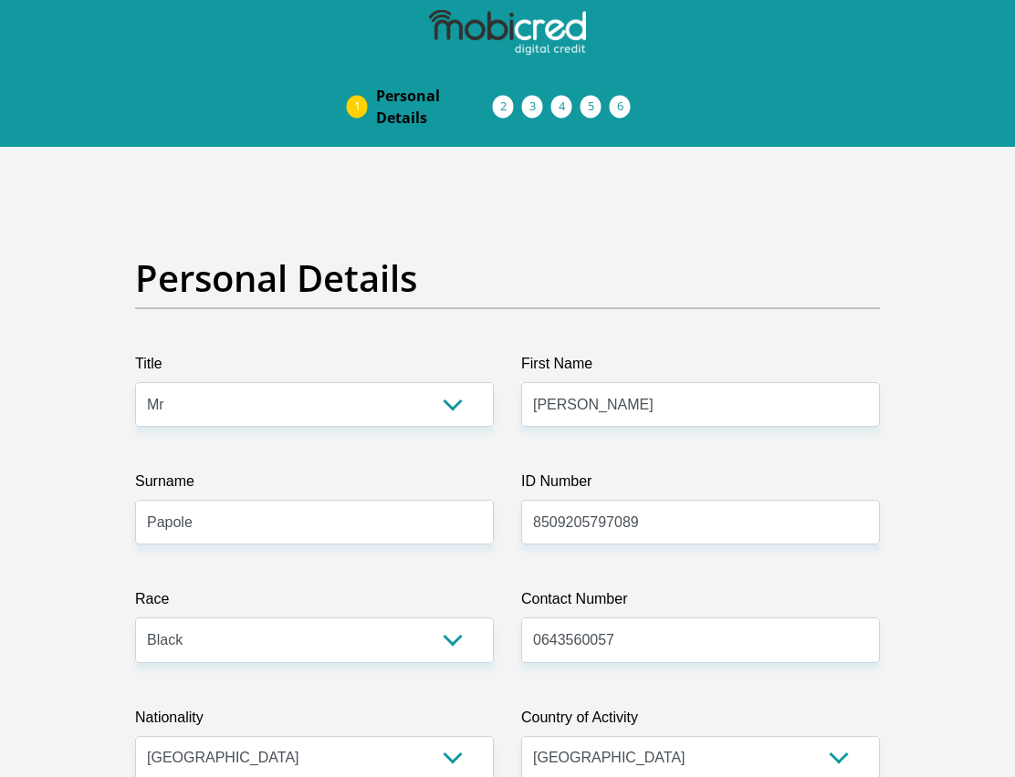
scroll to position [0, 0]
